Goal: Find specific page/section: Find specific page/section

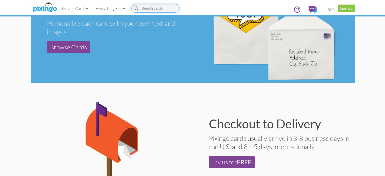
scroll to position [241, 0]
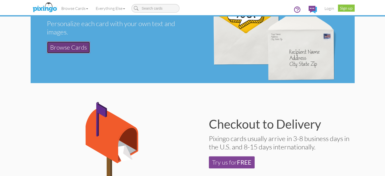
click at [47, 41] on link "Browse Cards" at bounding box center [68, 47] width 43 height 12
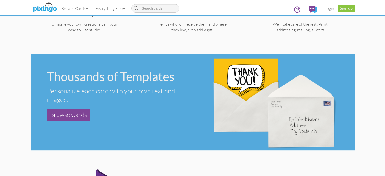
scroll to position [174, 0]
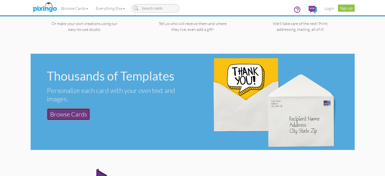
click at [47, 108] on link "Browse Cards" at bounding box center [68, 114] width 43 height 12
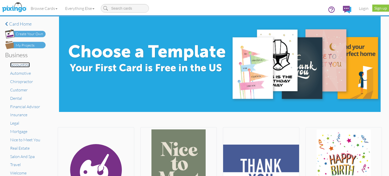
click at [26, 66] on span "Accounting" at bounding box center [20, 64] width 20 height 5
